Goal: Task Accomplishment & Management: Manage account settings

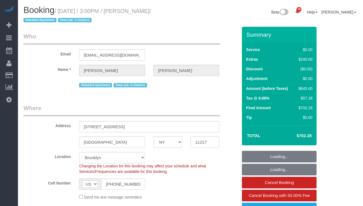
select select "NY"
select select "2"
select select "spot1"
select select "number:89"
select select "number:72"
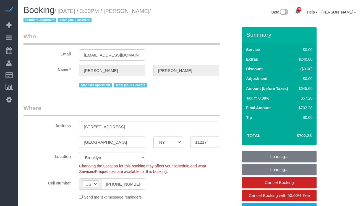
select select "number:15"
select select "number:5"
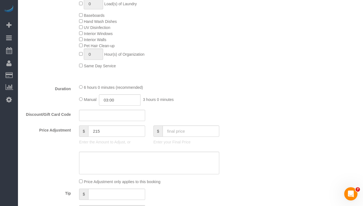
scroll to position [346, 0]
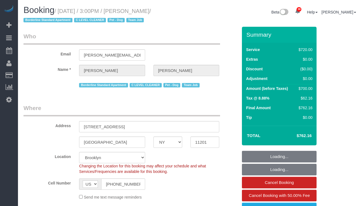
select select "NY"
select select "3"
select select "180"
select select "string:stripe-pm_1SE9fS4VGloSiKo7iQJ7ZpLW"
select select "spot1"
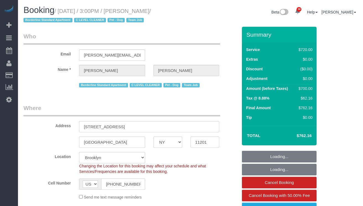
select select "number:63"
select select "number:78"
select select "number:13"
select select "number:5"
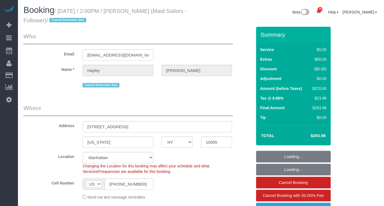
select select "NY"
select select "2"
select select "spot1"
select select "number:89"
select select "number:90"
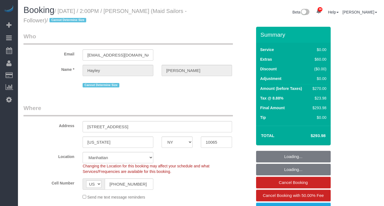
select select "number:15"
select select "number:5"
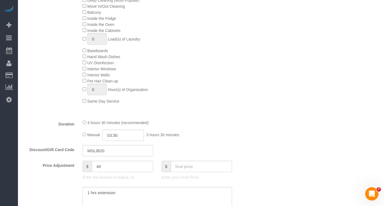
scroll to position [307, 0]
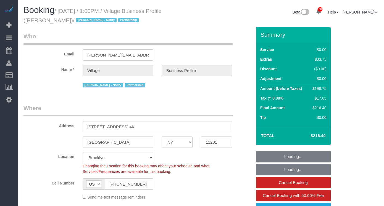
select select "NY"
select select "4"
select select "number:89"
select select "number:90"
select select "number:13"
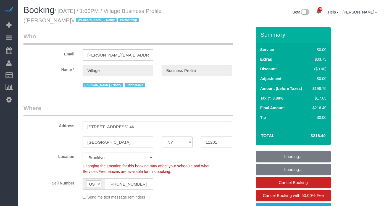
select select "number:5"
select select "spot14"
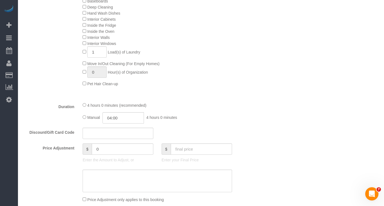
scroll to position [217, 0]
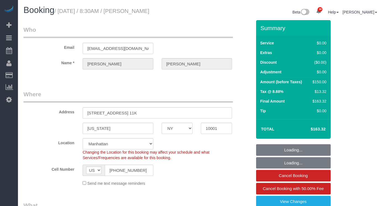
select select "NY"
select select "number:89"
select select "number:90"
select select "number:15"
select select "number:5"
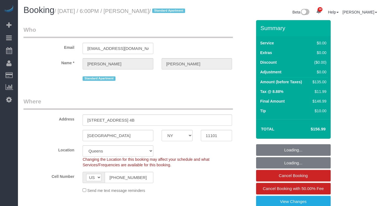
select select "NY"
select select "1"
select select "spot1"
select select "number:89"
select select "number:90"
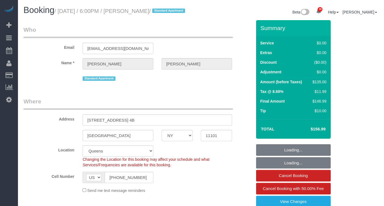
select select "number:15"
select select "number:7"
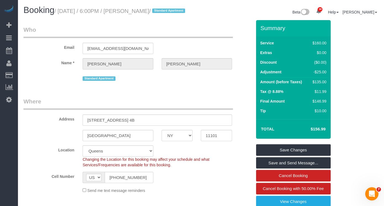
drag, startPoint x: 172, startPoint y: 12, endPoint x: 62, endPoint y: 11, distance: 109.2
click at [62, 11] on small "/ [DATE] / 6:00PM / [PERSON_NAME] / Standard Apartment" at bounding box center [120, 11] width 132 height 6
copy small "[DATE] / 6:00PM / [PERSON_NAME]"
